Goal: Transaction & Acquisition: Download file/media

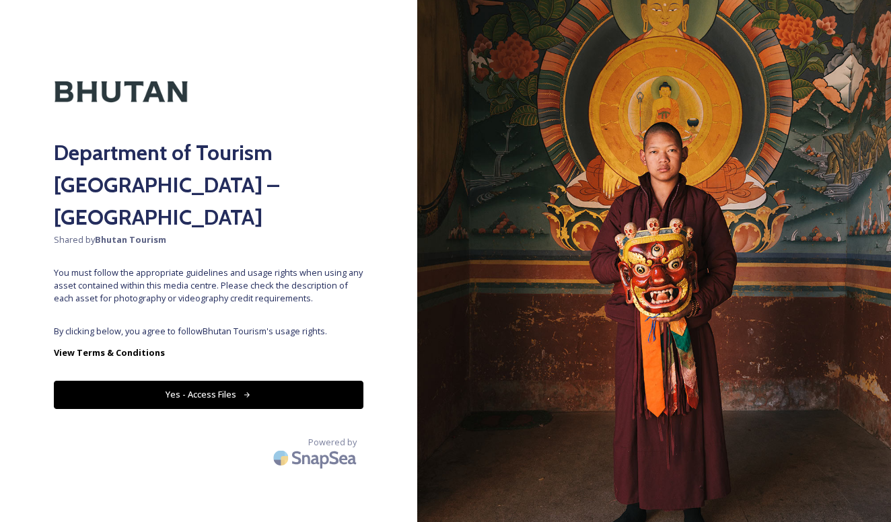
click at [310, 381] on button "Yes - Access Files" at bounding box center [209, 395] width 310 height 28
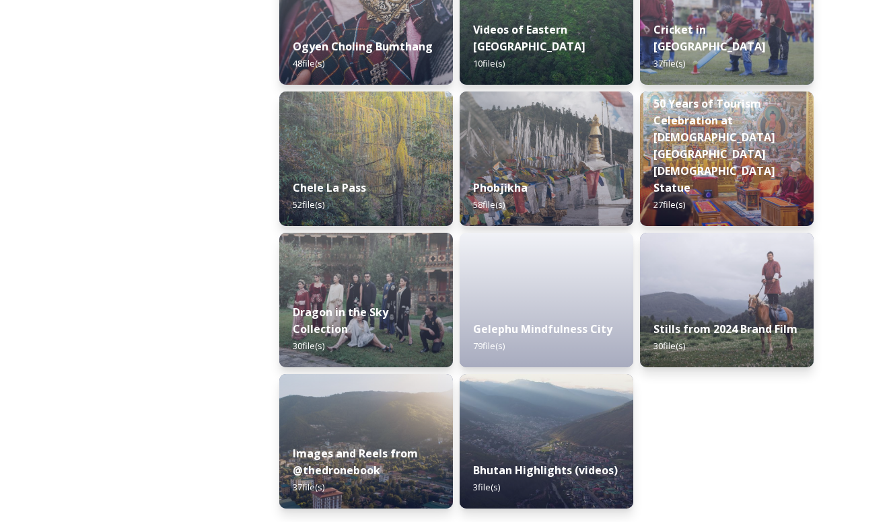
scroll to position [2244, 0]
click at [512, 431] on img at bounding box center [546, 441] width 177 height 137
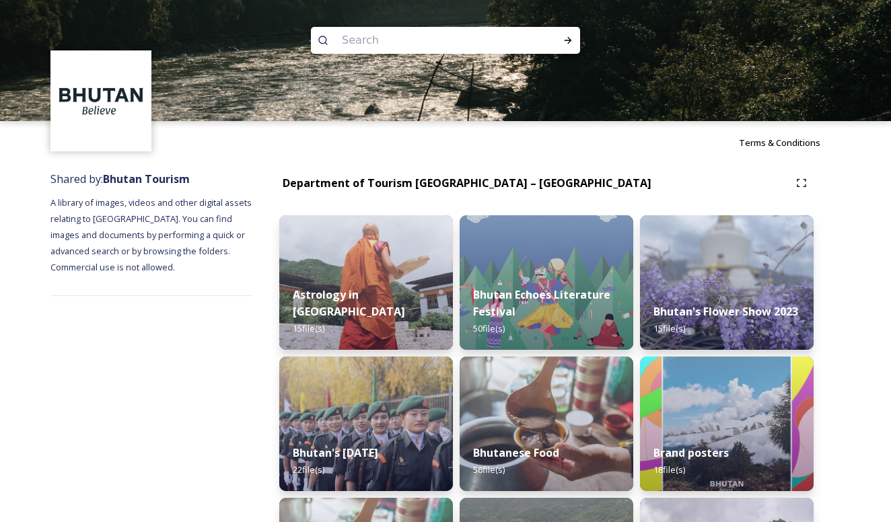
click at [467, 36] on input at bounding box center [427, 41] width 184 height 30
type input "thimphu"
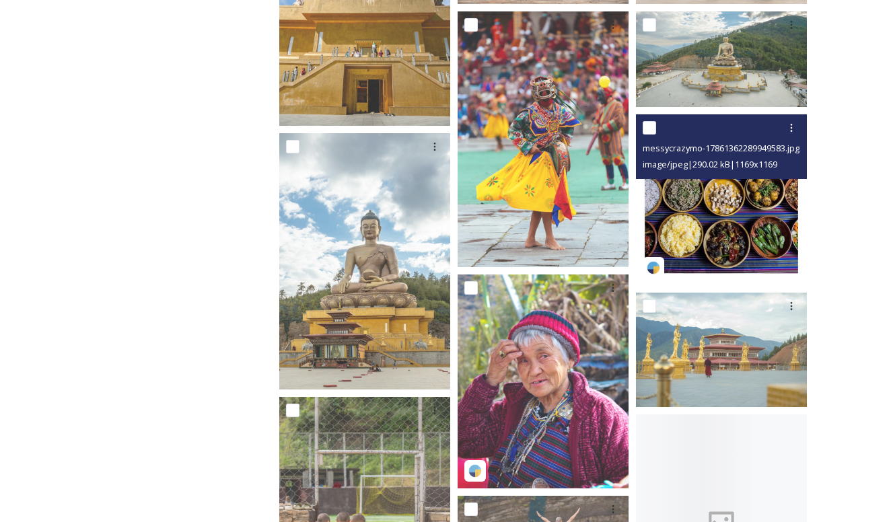
scroll to position [787, 0]
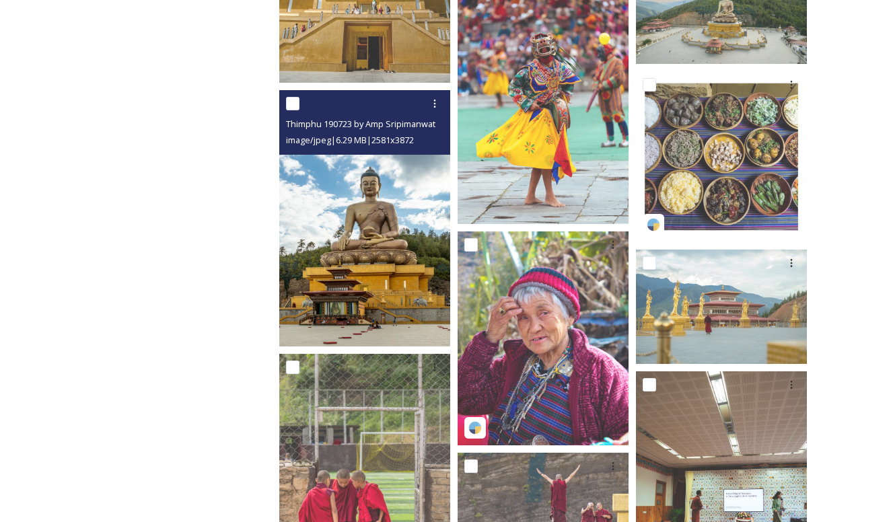
click at [417, 289] on img at bounding box center [364, 218] width 171 height 256
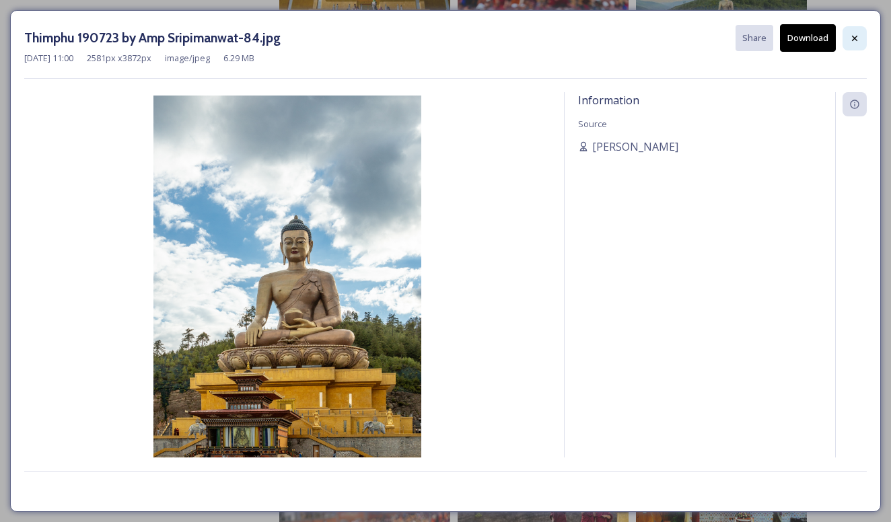
click at [856, 38] on icon at bounding box center [855, 38] width 11 height 11
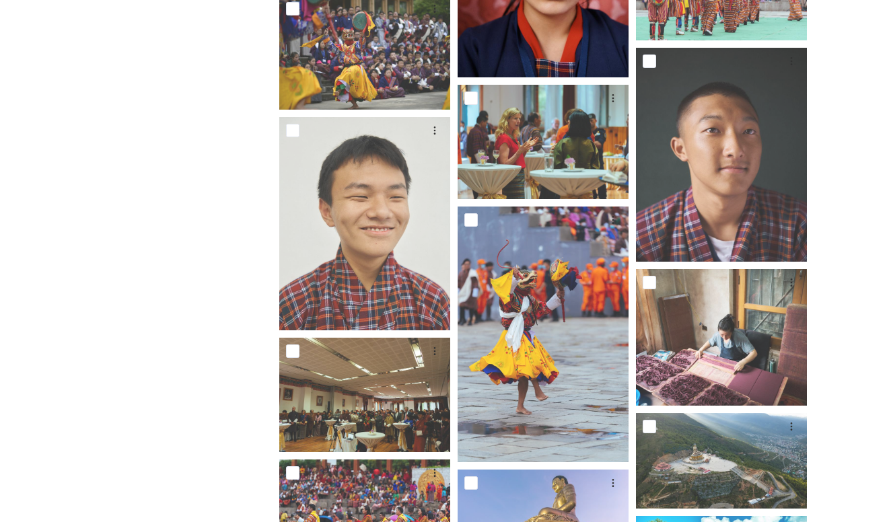
scroll to position [4868, 0]
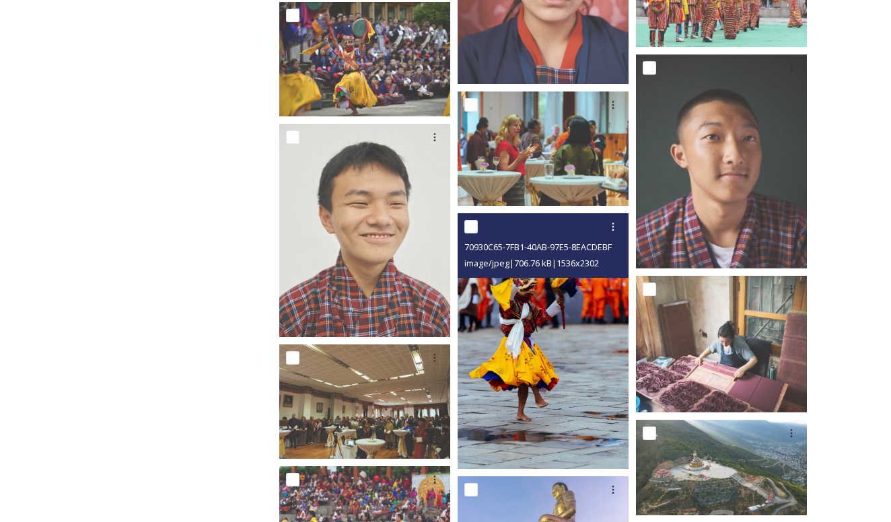
click at [567, 324] on img at bounding box center [543, 341] width 171 height 256
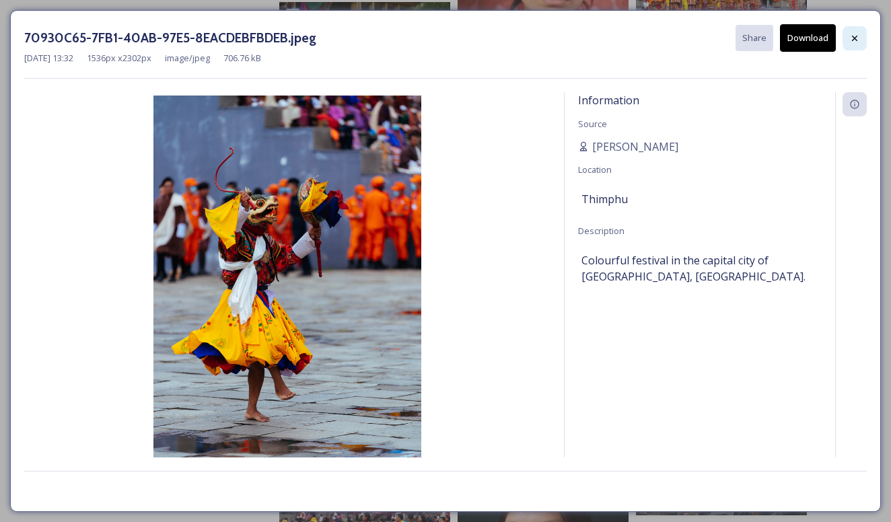
click at [861, 38] on div at bounding box center [855, 38] width 24 height 24
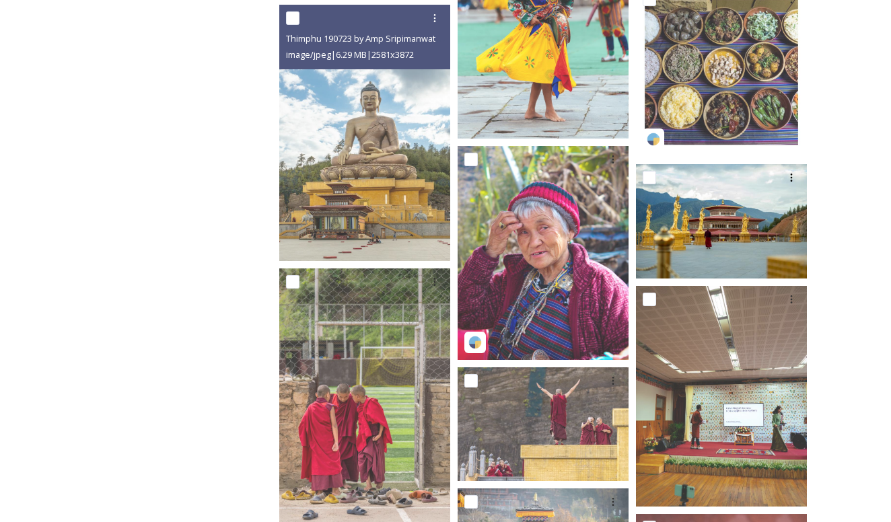
scroll to position [872, 0]
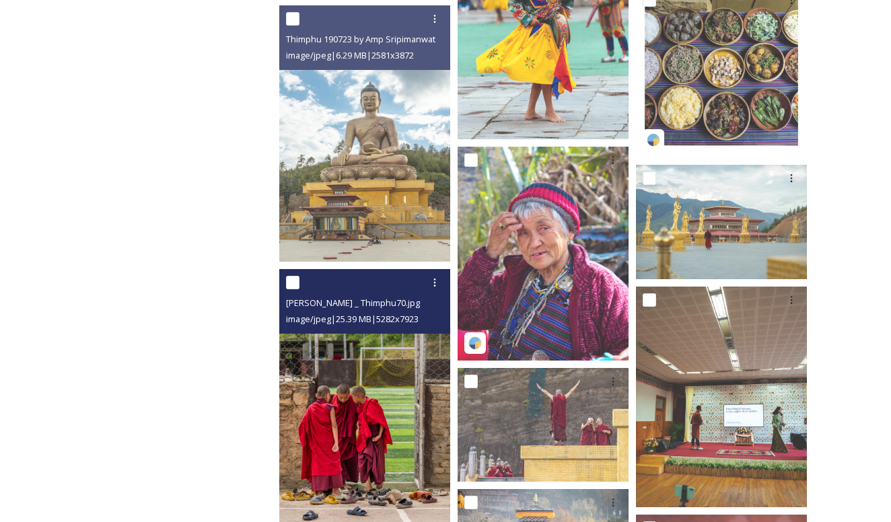
click at [407, 359] on img at bounding box center [364, 397] width 171 height 256
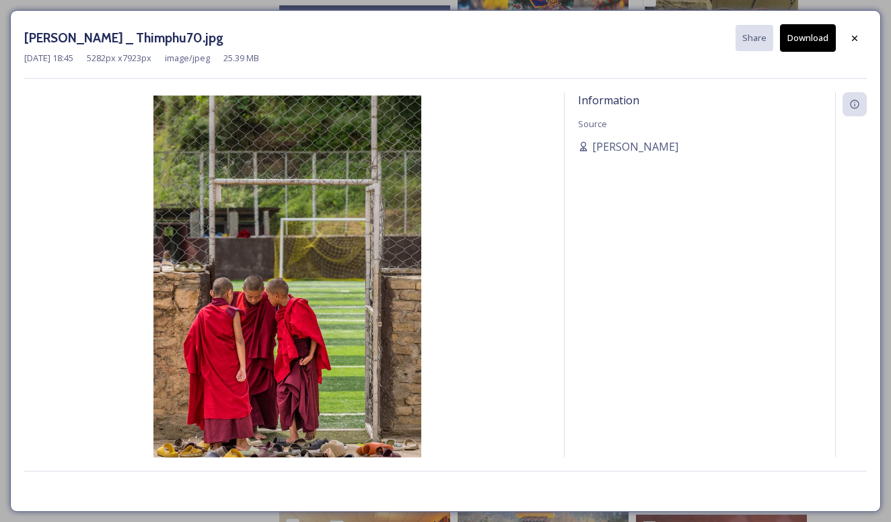
click at [806, 40] on button "Download" at bounding box center [808, 38] width 56 height 28
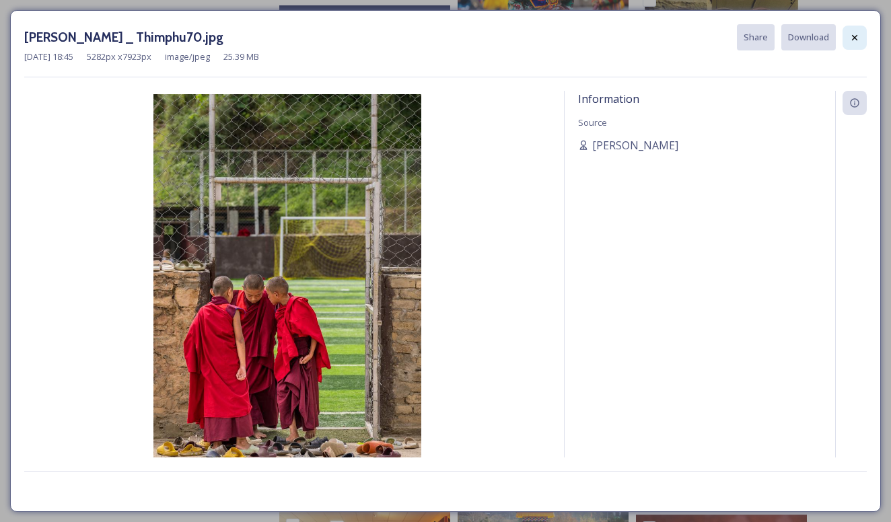
click at [855, 36] on icon at bounding box center [855, 37] width 11 height 11
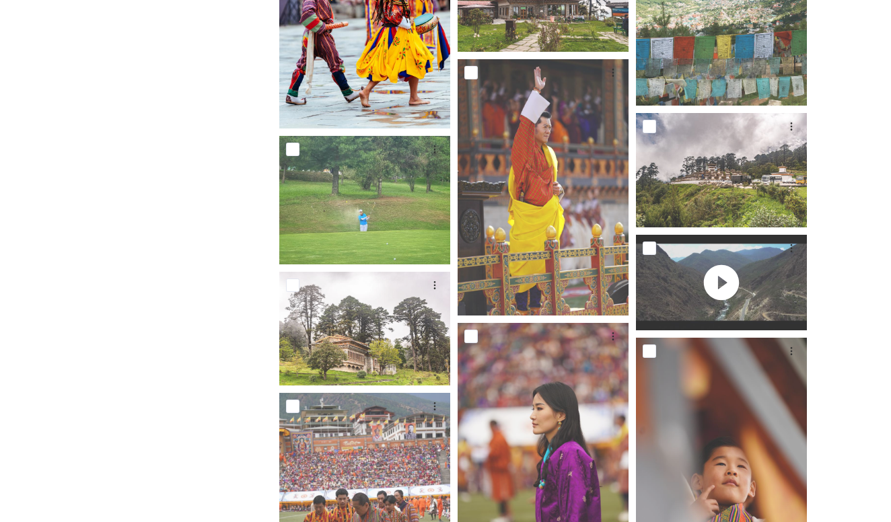
scroll to position [2755, 0]
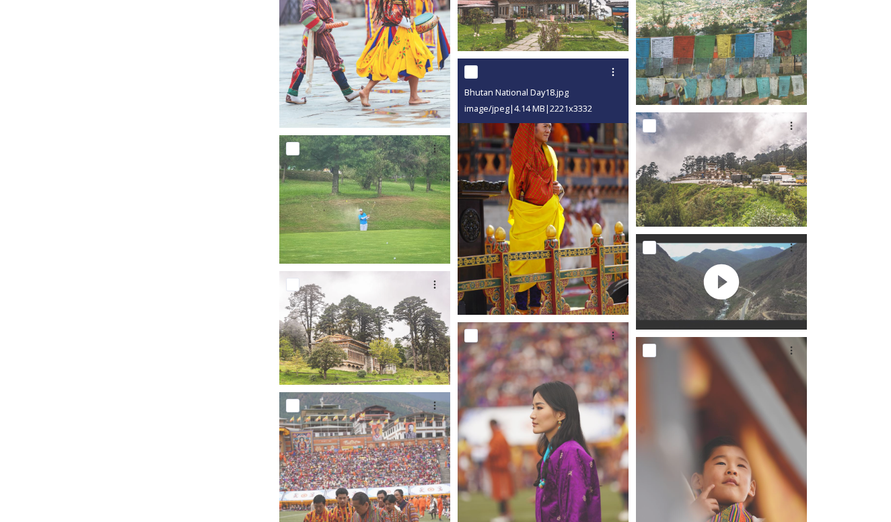
click at [533, 218] on img at bounding box center [543, 187] width 171 height 256
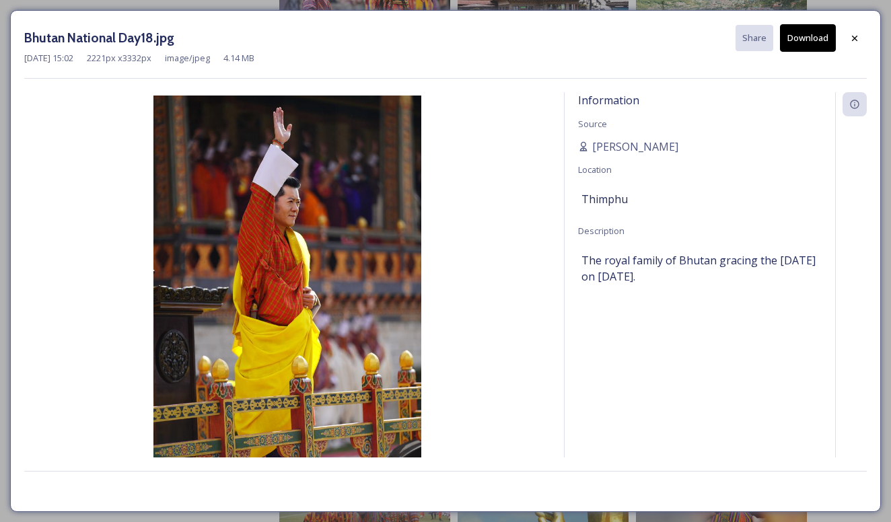
click at [823, 39] on button "Download" at bounding box center [808, 38] width 56 height 28
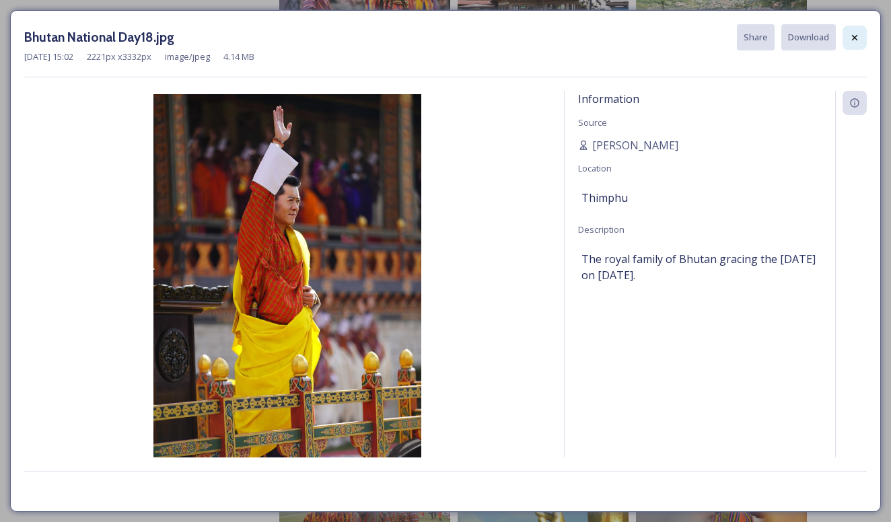
click at [850, 38] on icon at bounding box center [855, 37] width 11 height 11
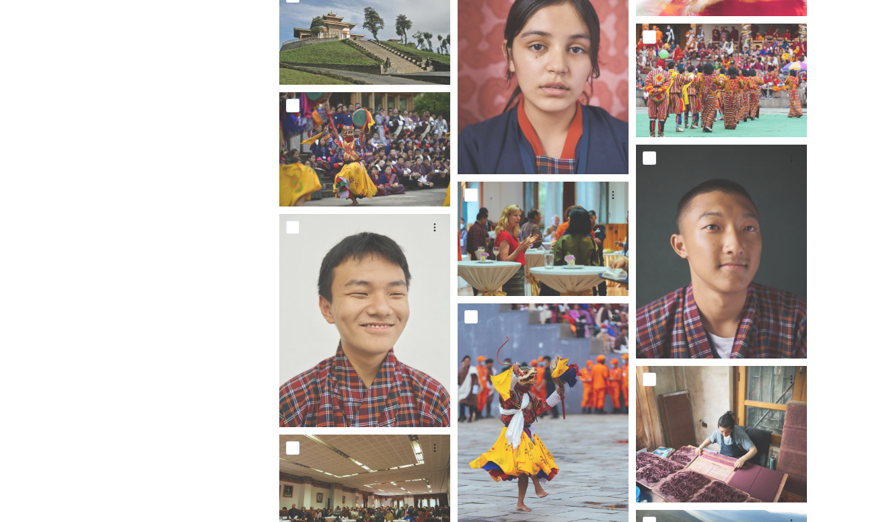
scroll to position [4781, 0]
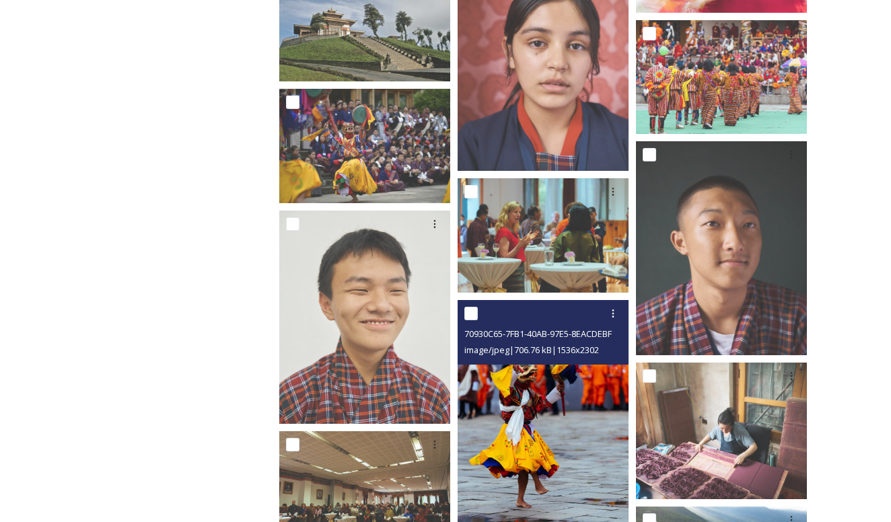
click at [573, 479] on img at bounding box center [543, 428] width 171 height 256
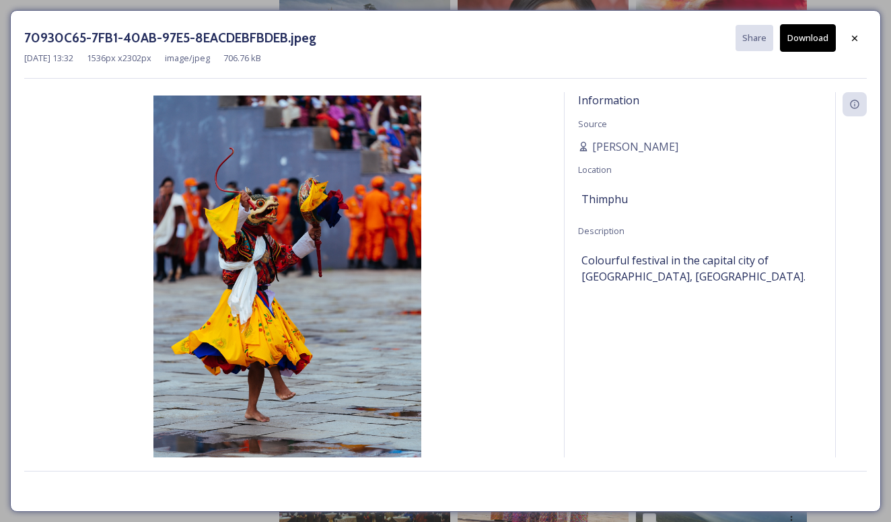
click at [808, 44] on button "Download" at bounding box center [808, 38] width 56 height 28
click at [856, 36] on icon at bounding box center [855, 38] width 11 height 11
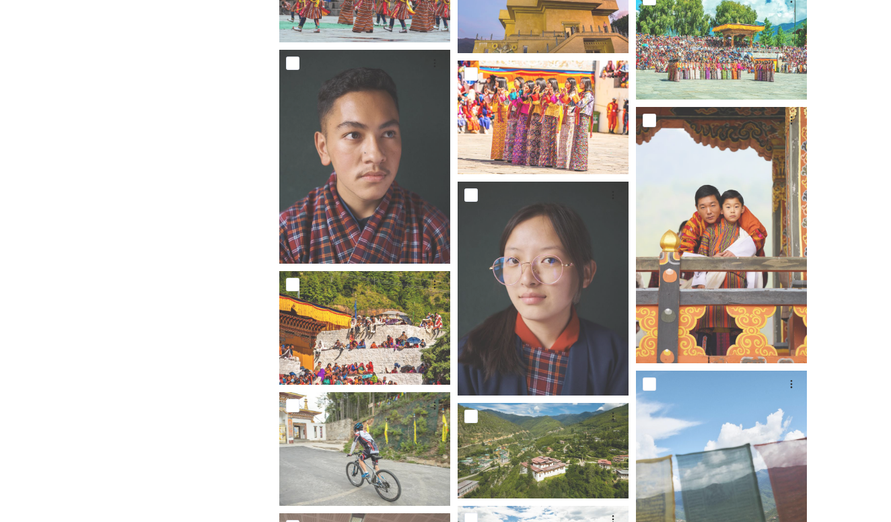
scroll to position [5407, 0]
